Goal: Information Seeking & Learning: Compare options

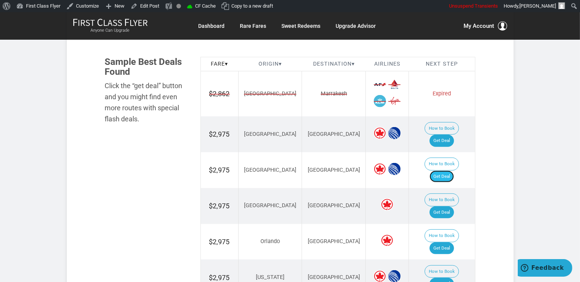
click at [445, 171] on link "Get Deal" at bounding box center [441, 177] width 24 height 12
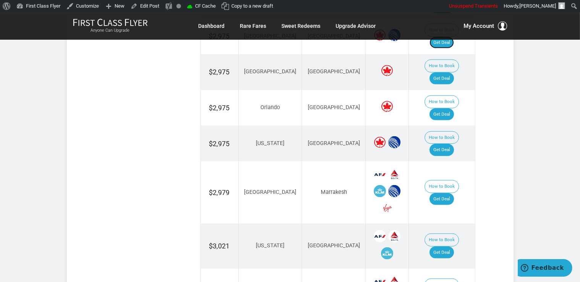
scroll to position [604, 0]
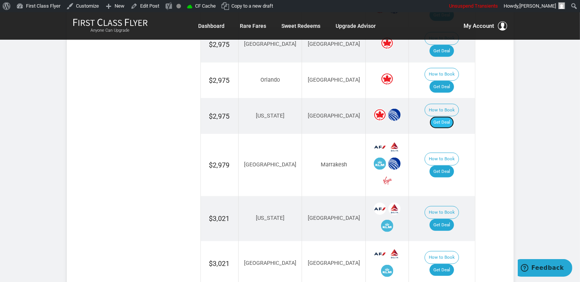
click at [443, 116] on link "Get Deal" at bounding box center [441, 122] width 24 height 12
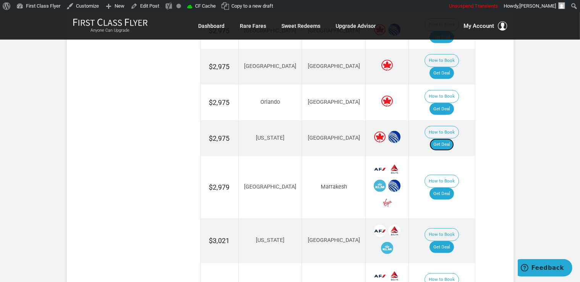
scroll to position [564, 0]
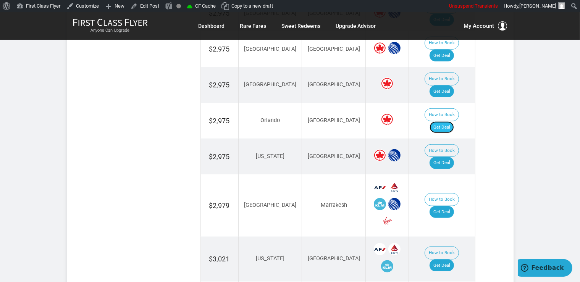
click at [443, 121] on link "Get Deal" at bounding box center [441, 127] width 24 height 12
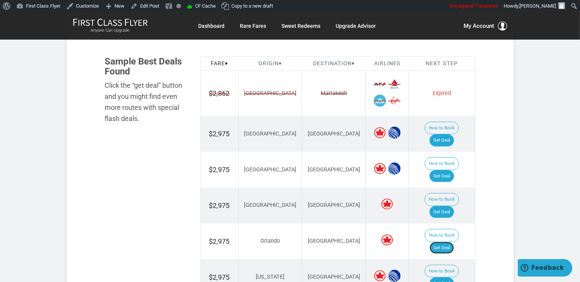
scroll to position [403, 0]
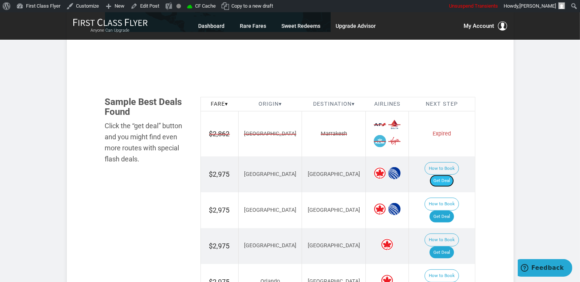
click at [444, 175] on link "Get Deal" at bounding box center [441, 181] width 24 height 12
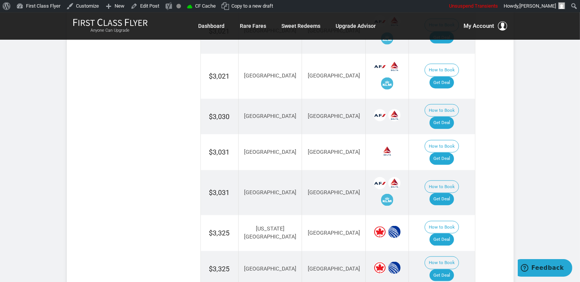
scroll to position [886, 0]
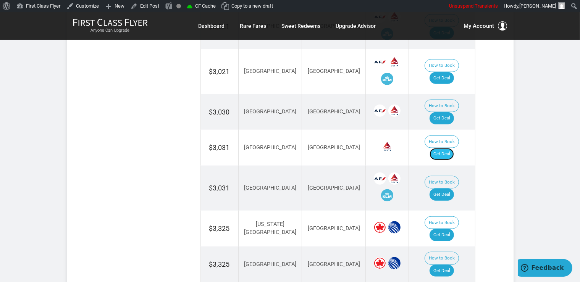
click at [447, 148] on link "Get Deal" at bounding box center [441, 154] width 24 height 12
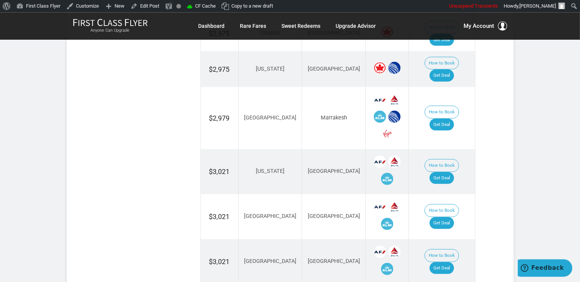
scroll to position [604, 0]
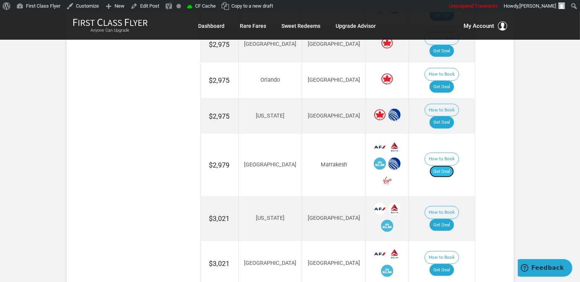
click at [451, 166] on link "Get Deal" at bounding box center [441, 172] width 24 height 12
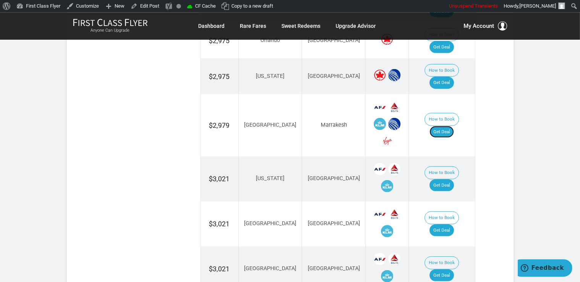
scroll to position [685, 0]
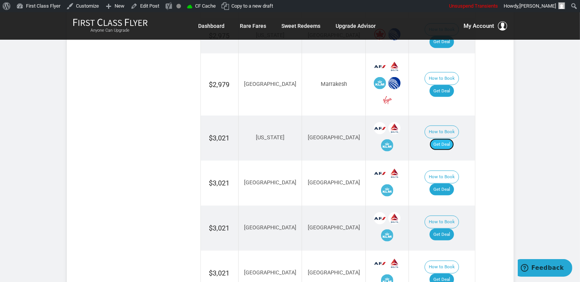
click at [448, 139] on link "Get Deal" at bounding box center [441, 145] width 24 height 12
click at [445, 184] on link "Get Deal" at bounding box center [441, 190] width 24 height 12
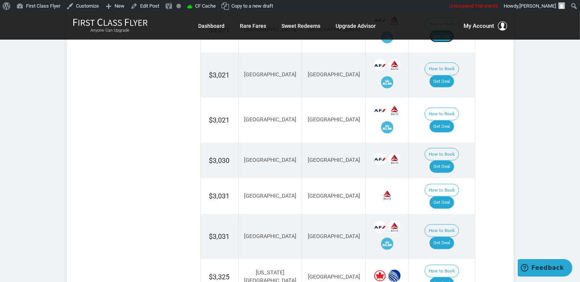
scroll to position [846, 0]
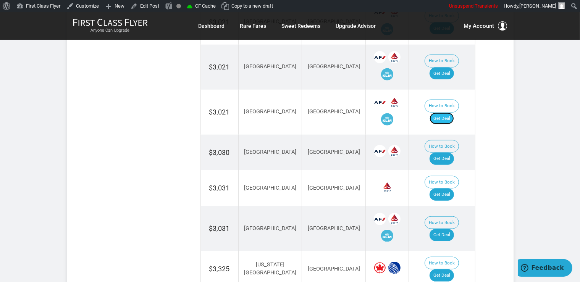
click at [454, 113] on link "Get Deal" at bounding box center [441, 119] width 24 height 12
click at [454, 229] on link "Get Deal" at bounding box center [441, 235] width 24 height 12
click at [449, 153] on link "Get Deal" at bounding box center [441, 159] width 24 height 12
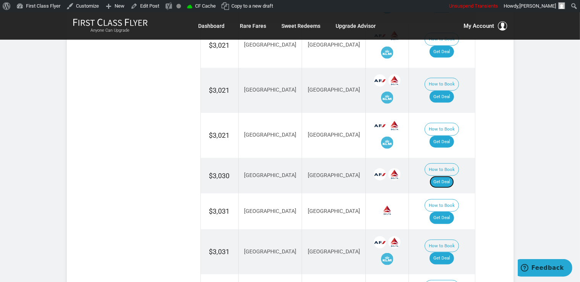
scroll to position [806, 0]
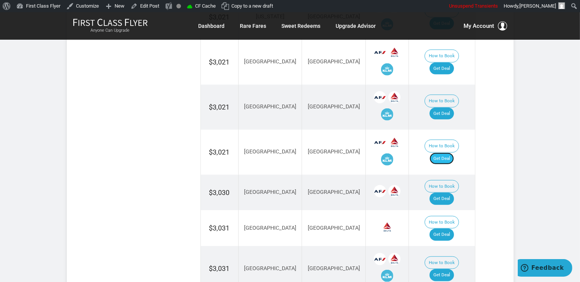
click at [451, 153] on link "Get Deal" at bounding box center [441, 159] width 24 height 12
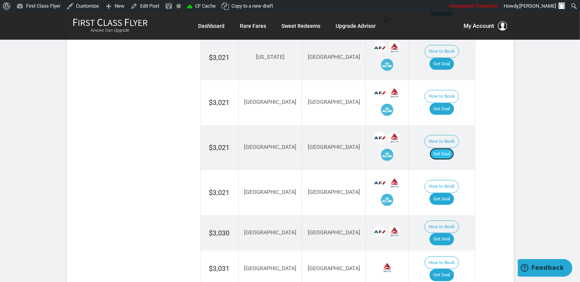
click at [448, 148] on link "Get Deal" at bounding box center [441, 154] width 24 height 12
click at [450, 233] on link "Get Deal" at bounding box center [441, 239] width 24 height 12
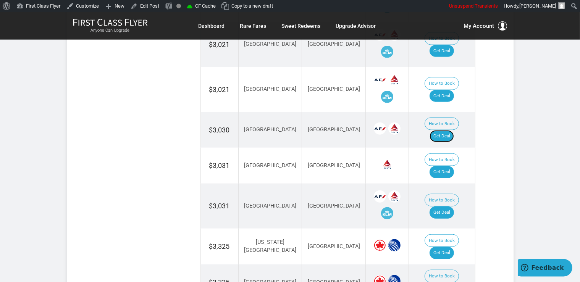
scroll to position [886, 0]
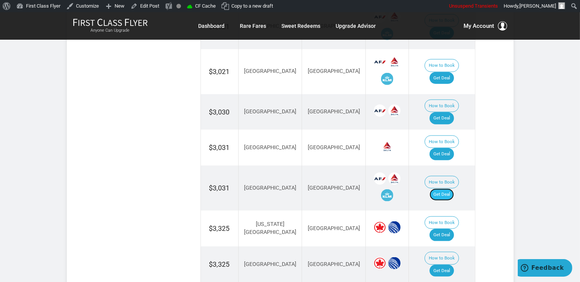
click at [450, 189] on link "Get Deal" at bounding box center [441, 195] width 24 height 12
click at [440, 229] on link "Get Deal" at bounding box center [441, 235] width 24 height 12
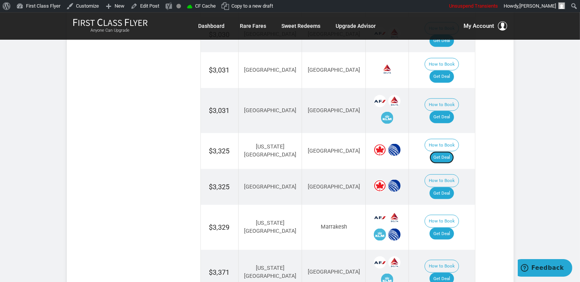
scroll to position [967, 0]
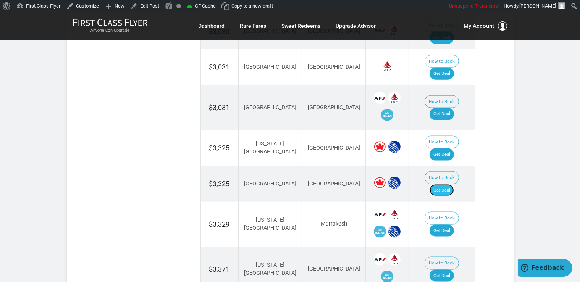
click at [453, 184] on link "Get Deal" at bounding box center [441, 190] width 24 height 12
click at [450, 270] on link "Get Deal" at bounding box center [441, 276] width 24 height 12
click at [454, 225] on link "Get Deal" at bounding box center [441, 231] width 24 height 12
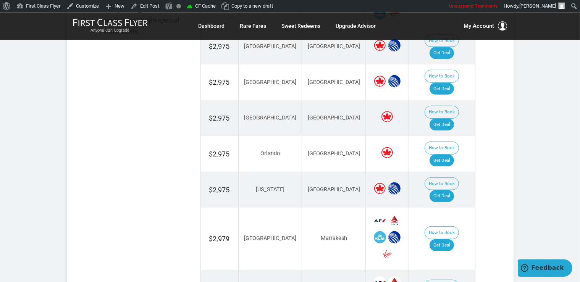
scroll to position [524, 0]
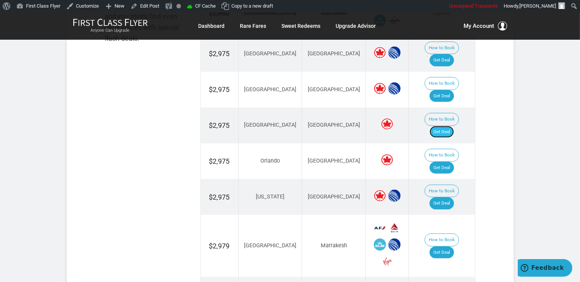
click at [449, 126] on link "Get Deal" at bounding box center [441, 132] width 24 height 12
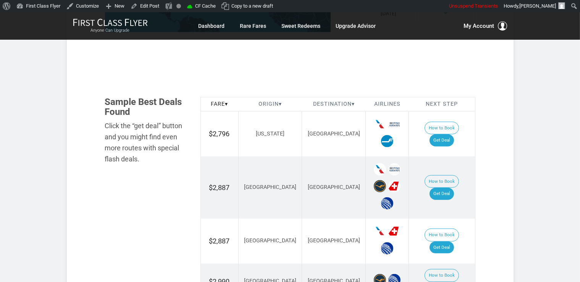
scroll to position [403, 0]
click at [451, 134] on link "Get Deal" at bounding box center [441, 140] width 24 height 12
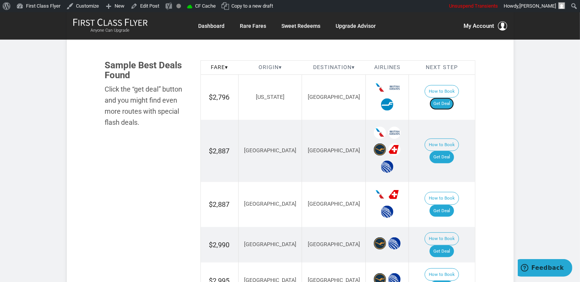
scroll to position [483, 0]
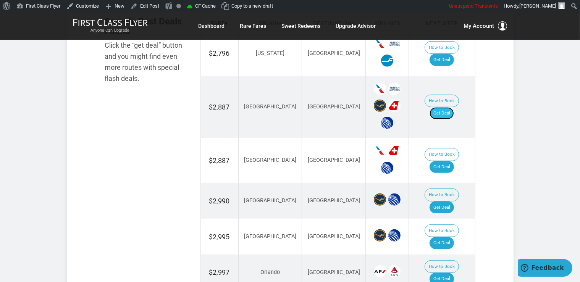
click at [449, 109] on link "Get Deal" at bounding box center [441, 113] width 24 height 12
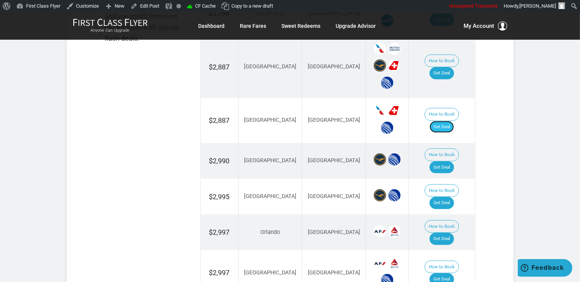
click at [454, 121] on link "Get Deal" at bounding box center [441, 127] width 24 height 12
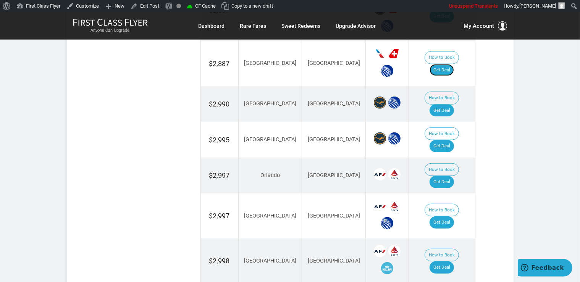
scroll to position [604, 0]
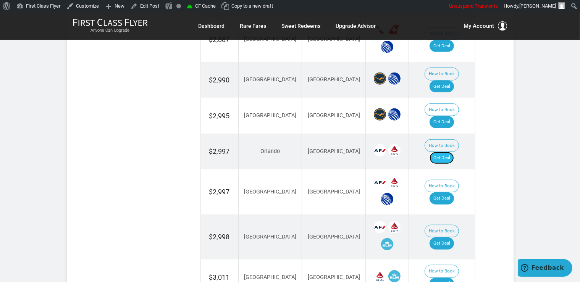
click at [443, 152] on link "Get Deal" at bounding box center [441, 158] width 24 height 12
click at [454, 192] on link "Get Deal" at bounding box center [441, 198] width 24 height 12
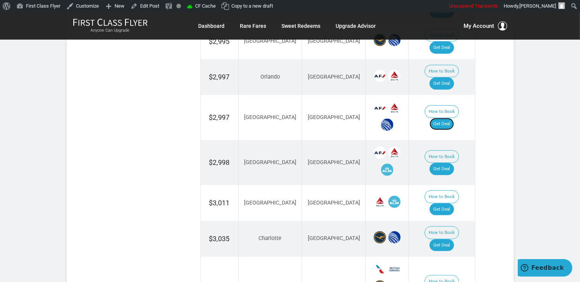
scroll to position [685, 0]
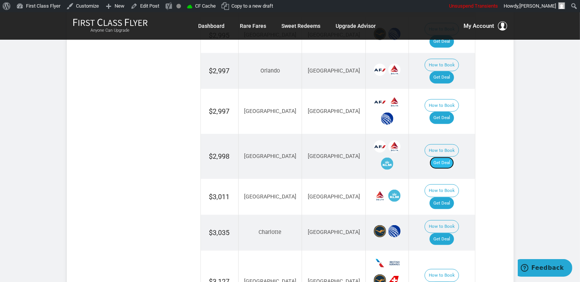
click at [444, 157] on link "Get Deal" at bounding box center [441, 163] width 24 height 12
click at [444, 197] on link "Get Deal" at bounding box center [441, 203] width 24 height 12
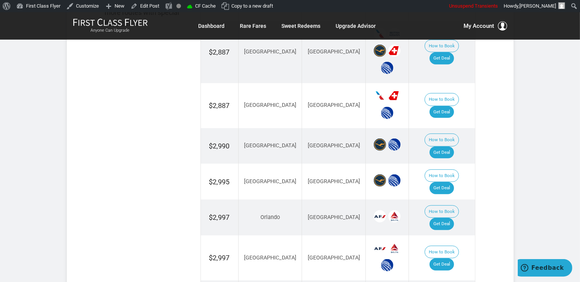
scroll to position [524, 0]
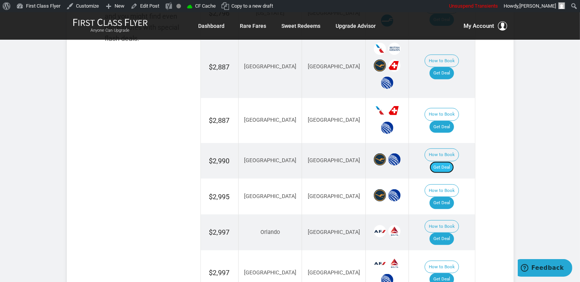
click at [454, 161] on link "Get Deal" at bounding box center [441, 167] width 24 height 12
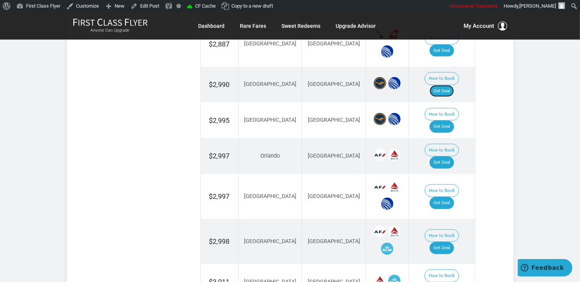
scroll to position [604, 0]
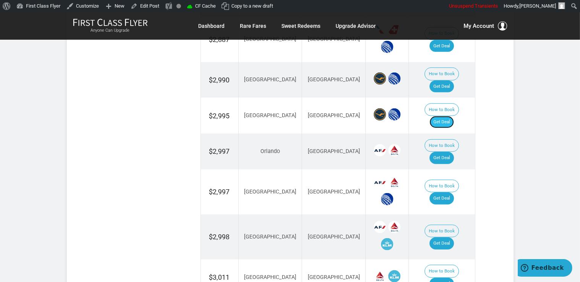
click at [447, 116] on link "Get Deal" at bounding box center [441, 122] width 24 height 12
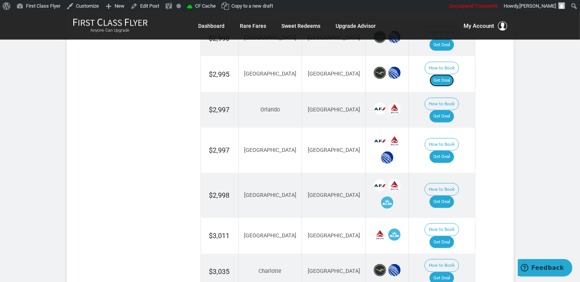
scroll to position [765, 0]
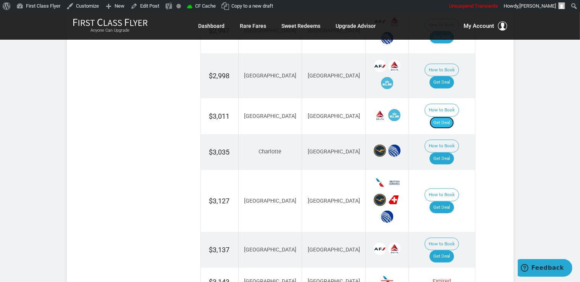
click at [451, 117] on link "Get Deal" at bounding box center [441, 123] width 24 height 12
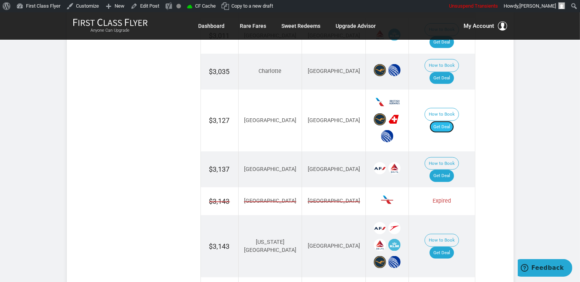
click at [447, 121] on link "Get Deal" at bounding box center [441, 127] width 24 height 12
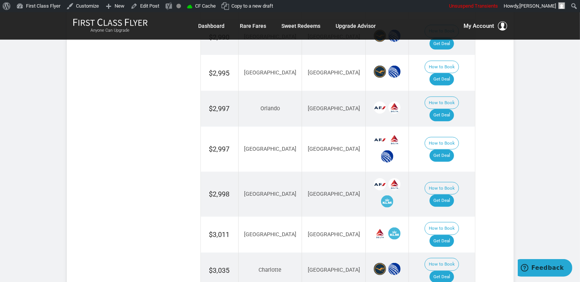
scroll to position [645, 0]
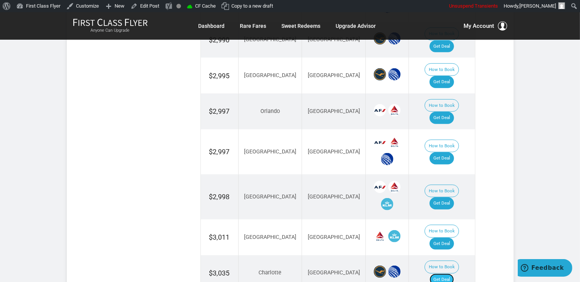
click at [453, 274] on link "Get Deal" at bounding box center [441, 280] width 24 height 12
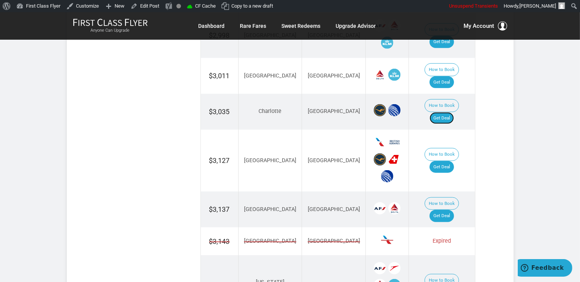
scroll to position [846, 0]
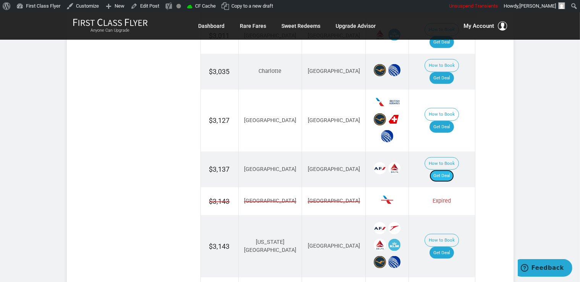
click at [454, 170] on link "Get Deal" at bounding box center [441, 176] width 24 height 12
click at [443, 247] on link "Get Deal" at bounding box center [441, 253] width 24 height 12
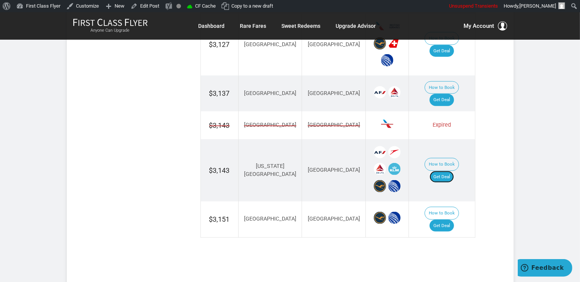
scroll to position [927, 0]
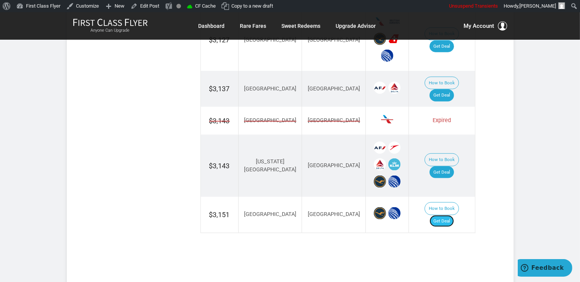
click at [448, 215] on link "Get Deal" at bounding box center [441, 221] width 24 height 12
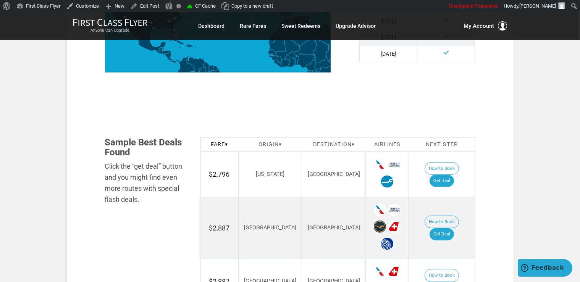
scroll to position [322, 0]
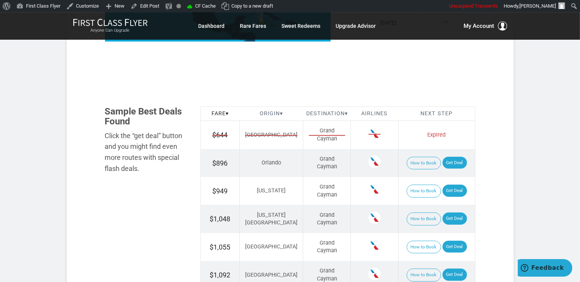
scroll to position [443, 0]
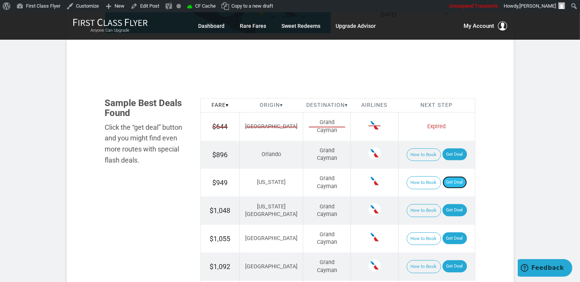
click at [447, 184] on link "Get Deal" at bounding box center [454, 182] width 24 height 12
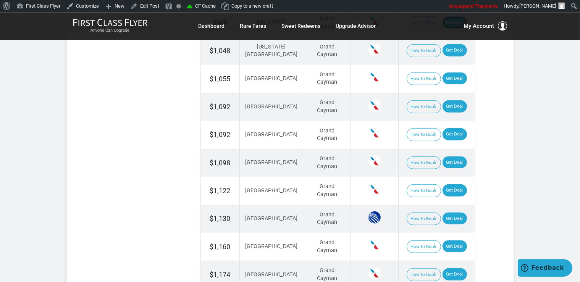
scroll to position [604, 0]
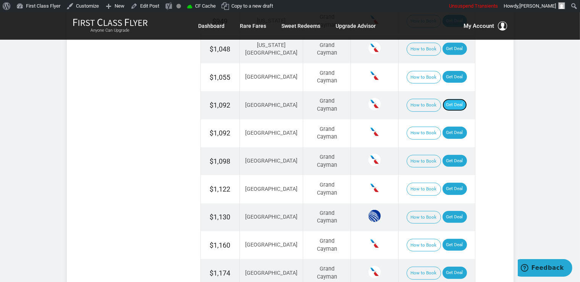
click at [446, 105] on link "Get Deal" at bounding box center [454, 105] width 24 height 12
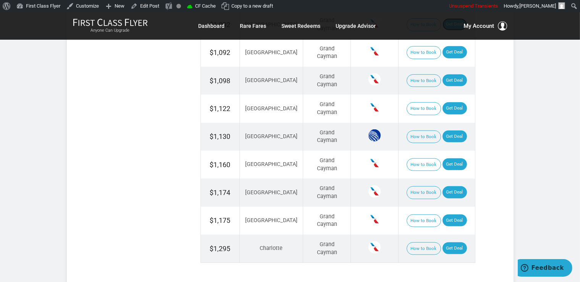
scroll to position [483, 0]
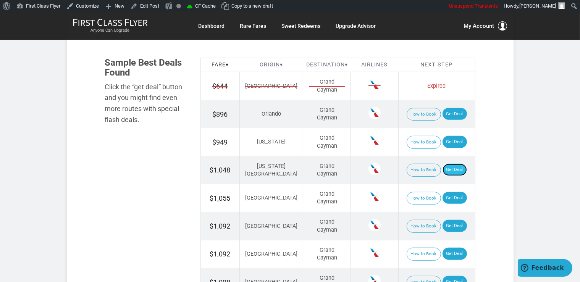
click at [450, 172] on link "Get Deal" at bounding box center [454, 170] width 24 height 12
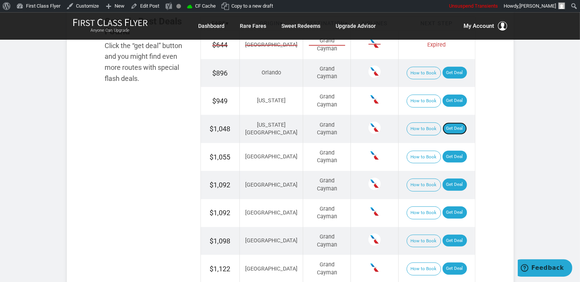
scroll to position [564, 0]
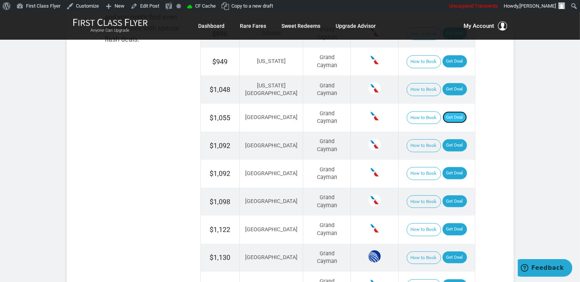
click at [451, 119] on link "Get Deal" at bounding box center [454, 117] width 24 height 12
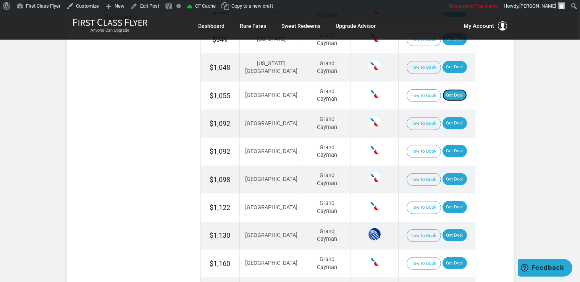
scroll to position [604, 0]
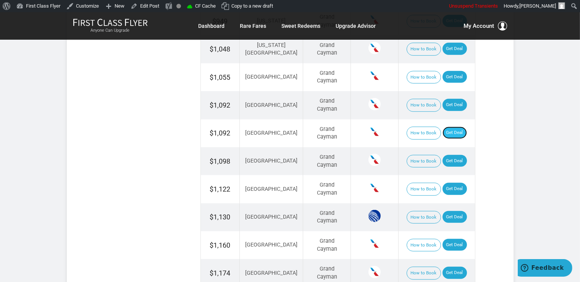
click at [449, 131] on link "Get Deal" at bounding box center [454, 133] width 24 height 12
click at [448, 155] on link "Get Deal" at bounding box center [454, 161] width 24 height 12
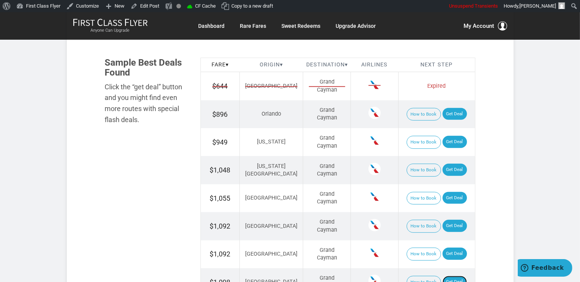
scroll to position [443, 0]
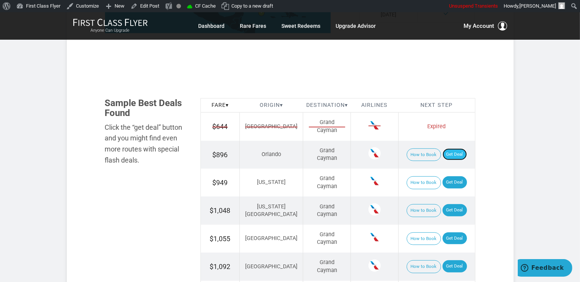
click at [454, 152] on link "Get Deal" at bounding box center [454, 154] width 24 height 12
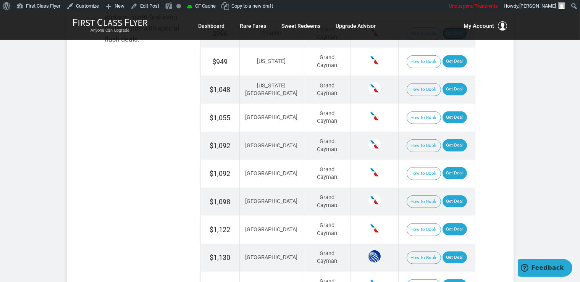
scroll to position [645, 0]
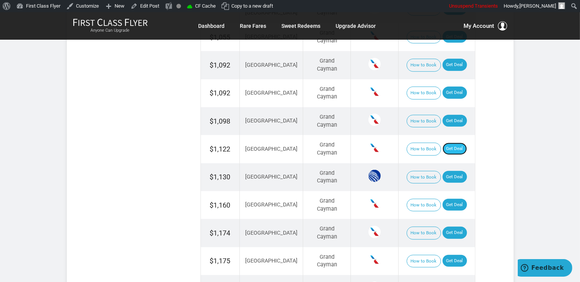
click at [442, 143] on link "Get Deal" at bounding box center [454, 149] width 24 height 12
click at [450, 203] on link "Get Deal" at bounding box center [454, 205] width 24 height 12
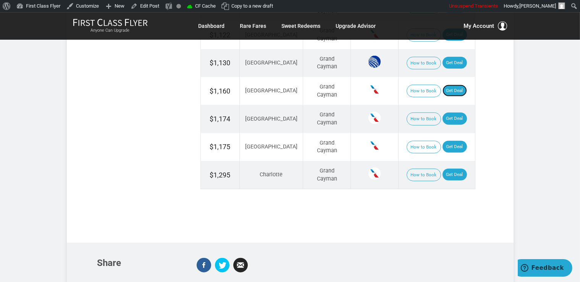
scroll to position [765, 0]
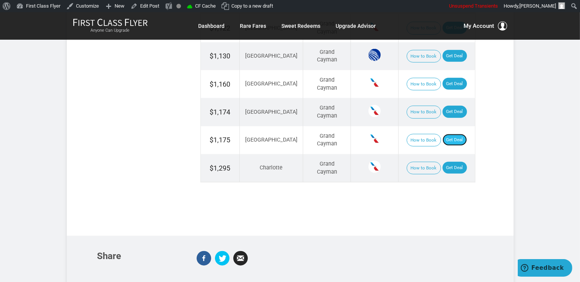
click at [445, 138] on link "Get Deal" at bounding box center [454, 140] width 24 height 12
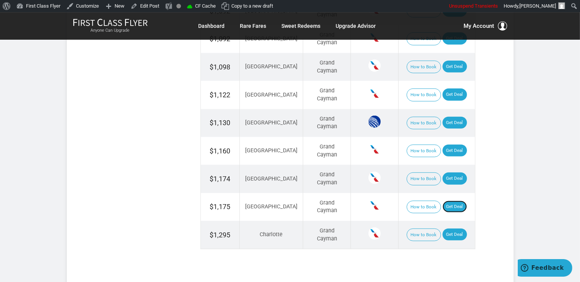
scroll to position [685, 0]
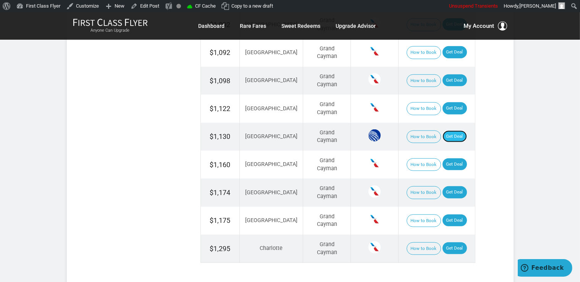
click at [446, 132] on link "Get Deal" at bounding box center [454, 137] width 24 height 12
click at [452, 191] on link "Get Deal" at bounding box center [454, 192] width 24 height 12
click at [452, 242] on link "Get Deal" at bounding box center [454, 248] width 24 height 12
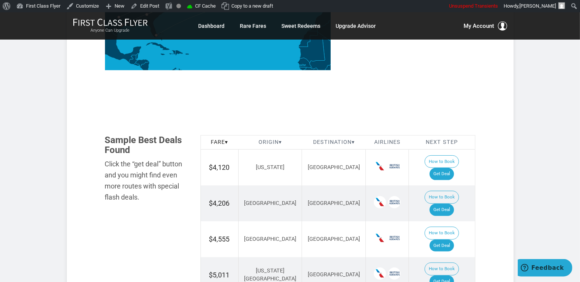
scroll to position [403, 0]
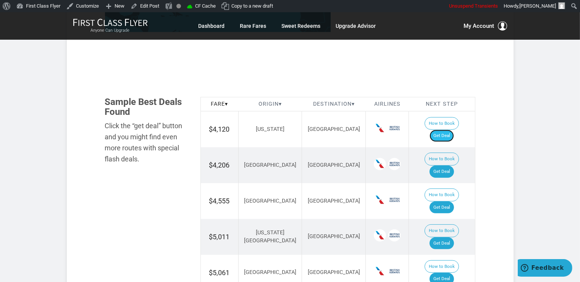
click at [454, 130] on link "Get Deal" at bounding box center [441, 136] width 24 height 12
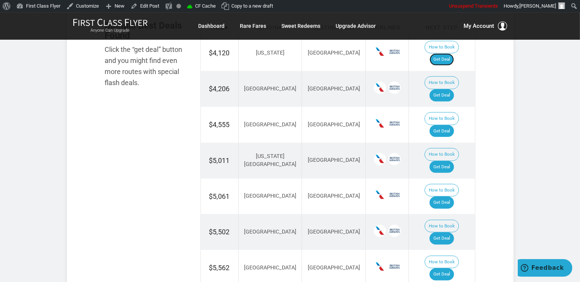
scroll to position [564, 0]
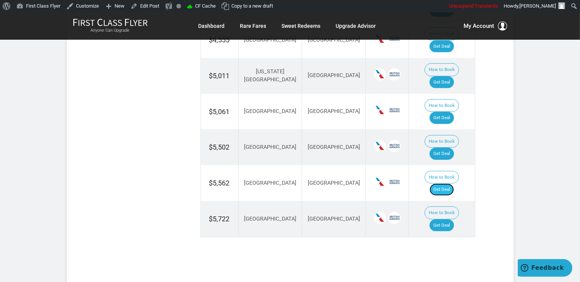
click at [454, 184] on link "Get Deal" at bounding box center [441, 190] width 24 height 12
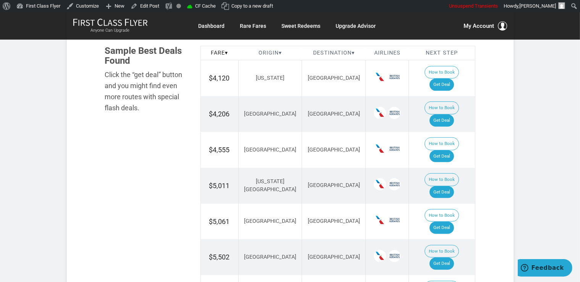
scroll to position [443, 0]
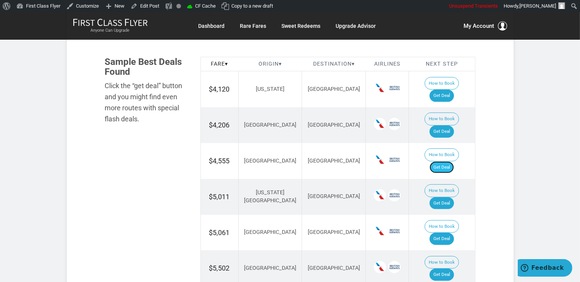
click at [443, 161] on link "Get Deal" at bounding box center [441, 167] width 24 height 12
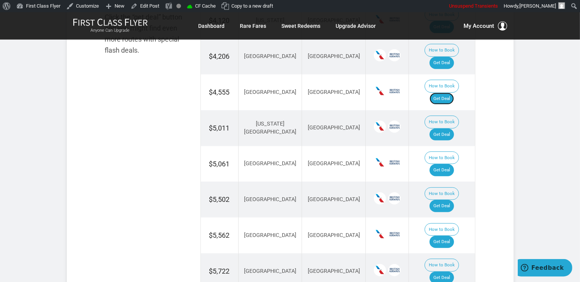
scroll to position [524, 0]
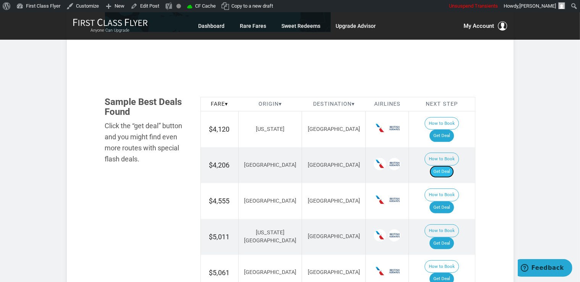
click at [446, 166] on link "Get Deal" at bounding box center [441, 172] width 24 height 12
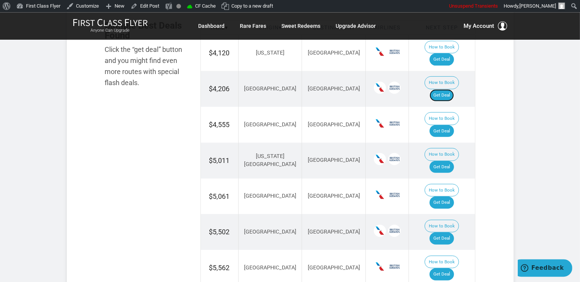
scroll to position [481, 0]
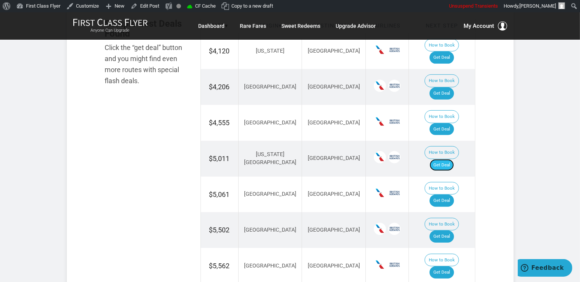
click at [454, 159] on link "Get Deal" at bounding box center [441, 165] width 24 height 12
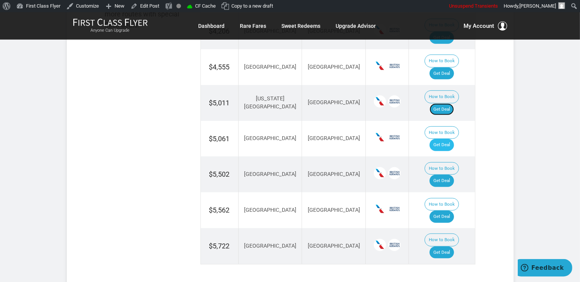
scroll to position [562, 0]
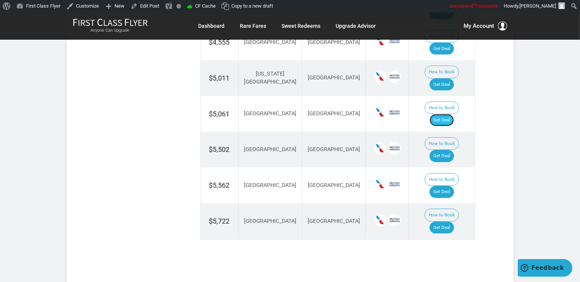
click at [448, 114] on link "Get Deal" at bounding box center [441, 120] width 24 height 12
click at [450, 114] on link "Get Deal" at bounding box center [441, 120] width 24 height 12
click at [441, 150] on link "Get Deal" at bounding box center [441, 156] width 24 height 12
click at [450, 222] on link "Get Deal" at bounding box center [441, 228] width 24 height 12
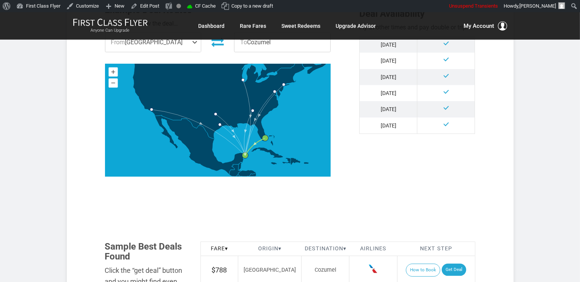
scroll to position [443, 0]
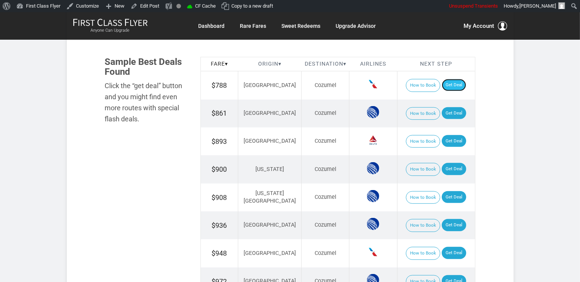
click at [453, 85] on link "Get Deal" at bounding box center [454, 85] width 24 height 12
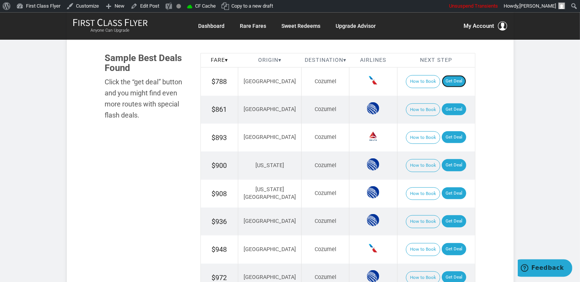
scroll to position [403, 0]
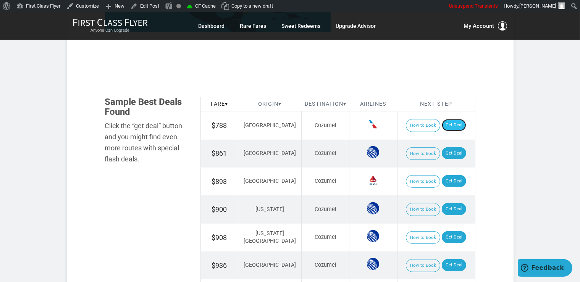
click at [453, 124] on link "Get Deal" at bounding box center [454, 125] width 24 height 12
click at [445, 149] on link "Get Deal" at bounding box center [454, 153] width 24 height 12
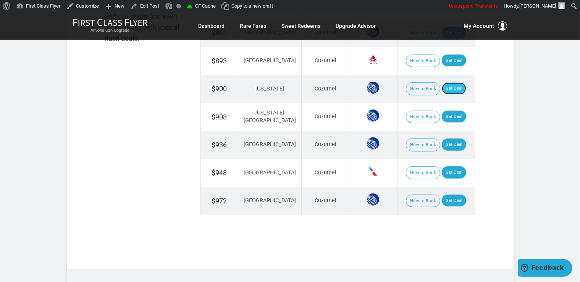
click at [442, 86] on link "Get Deal" at bounding box center [454, 88] width 24 height 12
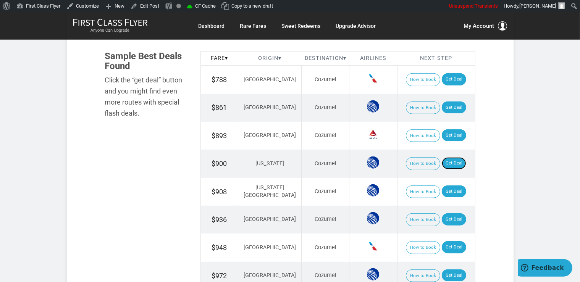
scroll to position [403, 0]
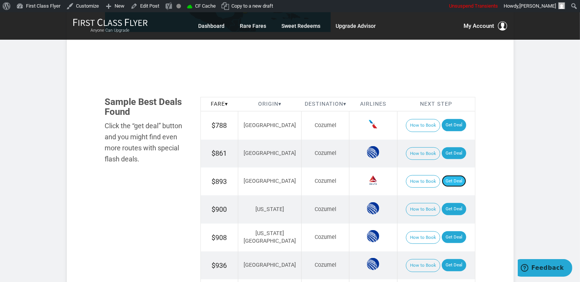
click at [450, 182] on link "Get Deal" at bounding box center [454, 181] width 24 height 12
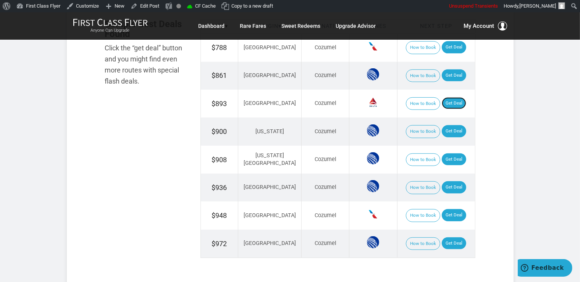
scroll to position [483, 0]
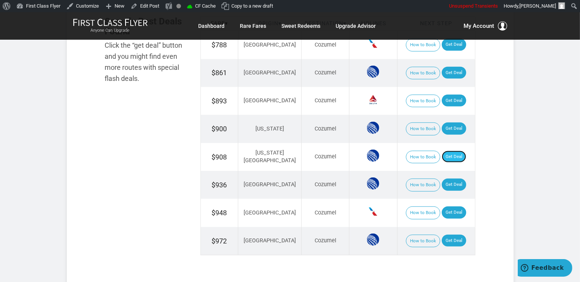
click at [450, 152] on link "Get Deal" at bounding box center [454, 157] width 24 height 12
click at [449, 182] on link "Get Deal" at bounding box center [454, 185] width 24 height 12
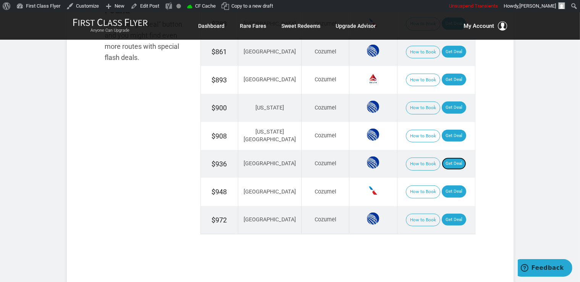
scroll to position [524, 0]
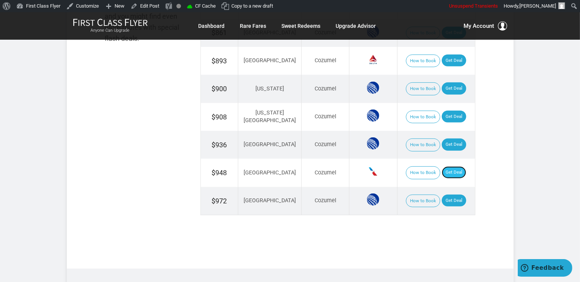
click at [445, 169] on link "Get Deal" at bounding box center [454, 172] width 24 height 12
click at [445, 195] on link "Get Deal" at bounding box center [454, 201] width 24 height 12
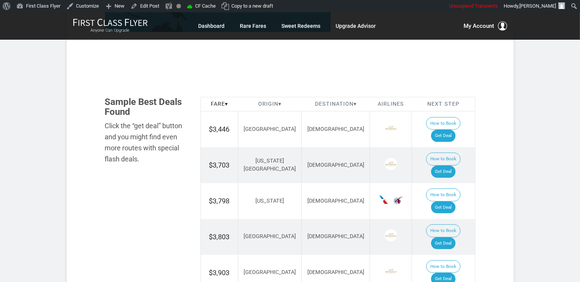
scroll to position [403, 0]
click at [446, 130] on link "Get Deal" at bounding box center [443, 136] width 24 height 12
click at [451, 166] on link "Get Deal" at bounding box center [443, 172] width 24 height 12
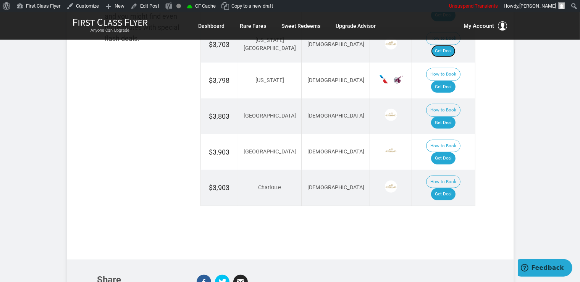
scroll to position [524, 0]
click at [447, 152] on link "Get Deal" at bounding box center [443, 158] width 24 height 12
click at [441, 188] on link "Get Deal" at bounding box center [443, 194] width 24 height 12
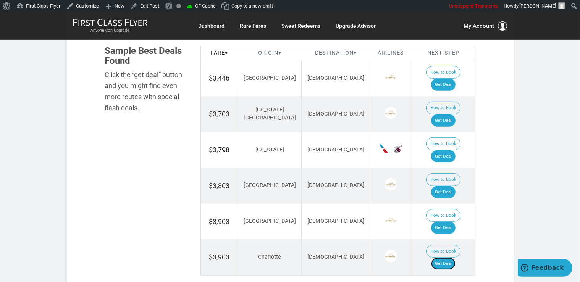
scroll to position [443, 0]
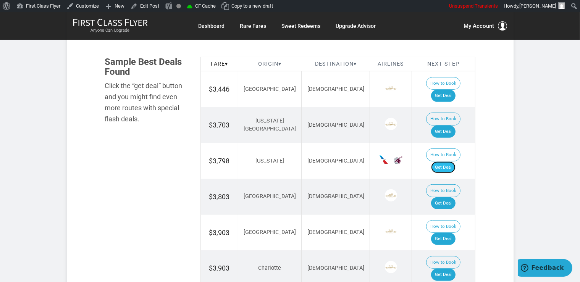
click at [451, 161] on link "Get Deal" at bounding box center [443, 167] width 24 height 12
click at [446, 161] on link "Get Deal" at bounding box center [443, 167] width 24 height 12
click at [443, 197] on link "Get Deal" at bounding box center [443, 203] width 24 height 12
click at [445, 197] on link "Get Deal" at bounding box center [443, 203] width 24 height 12
